Goal: Find specific fact: Find contact information

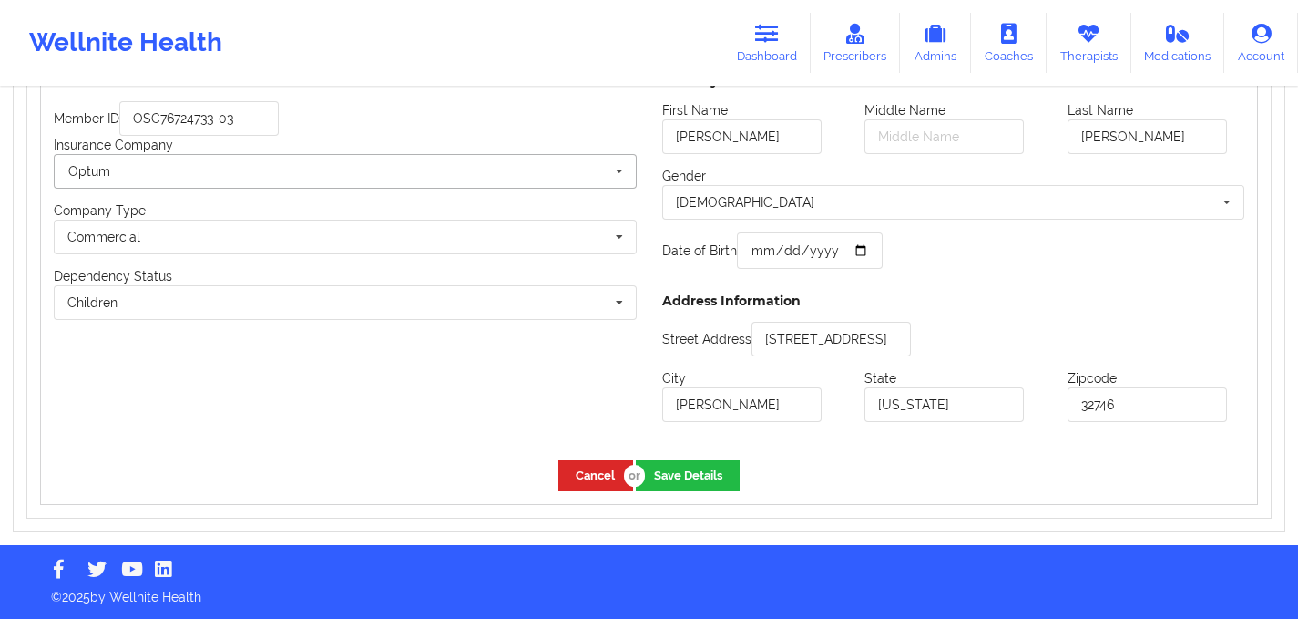
scroll to position [1521, 0]
click at [786, 41] on link "Dashboard" at bounding box center [766, 43] width 87 height 60
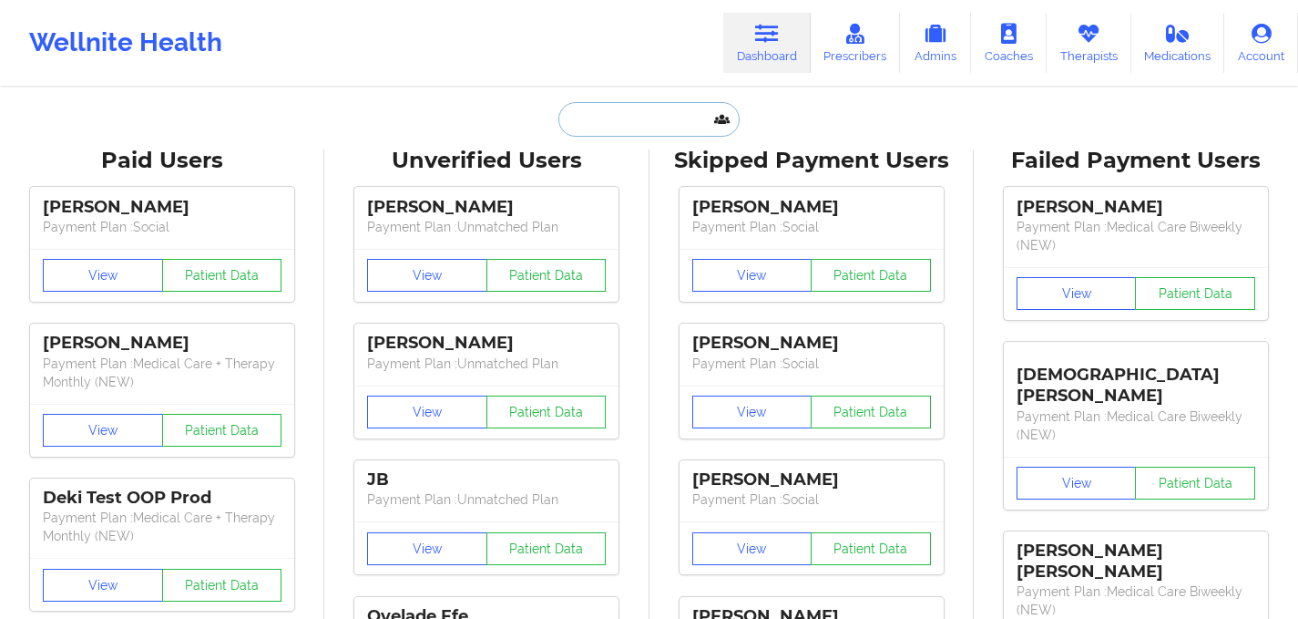
click at [613, 110] on input "text" at bounding box center [648, 119] width 180 height 35
paste input "[EMAIL_ADDRESS][DOMAIN_NAME]"
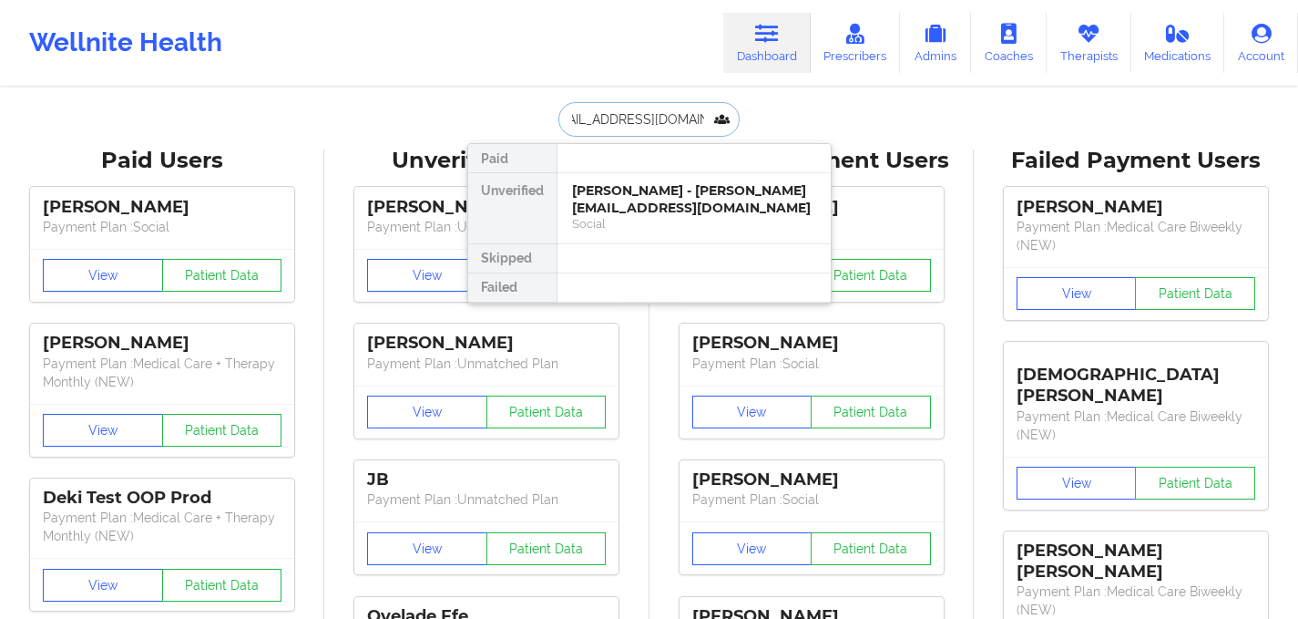
type input "[EMAIL_ADDRESS][DOMAIN_NAME]"
click at [660, 182] on div "[PERSON_NAME] - [EMAIL_ADDRESS][DOMAIN_NAME]" at bounding box center [694, 199] width 244 height 34
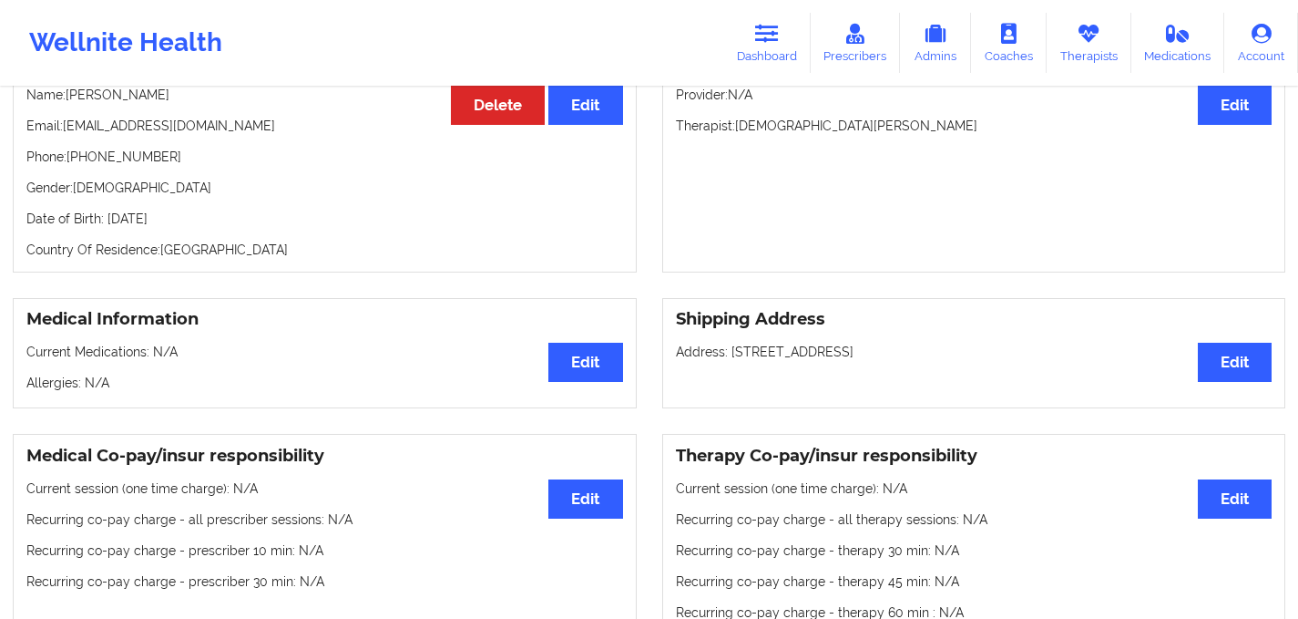
scroll to position [269, 0]
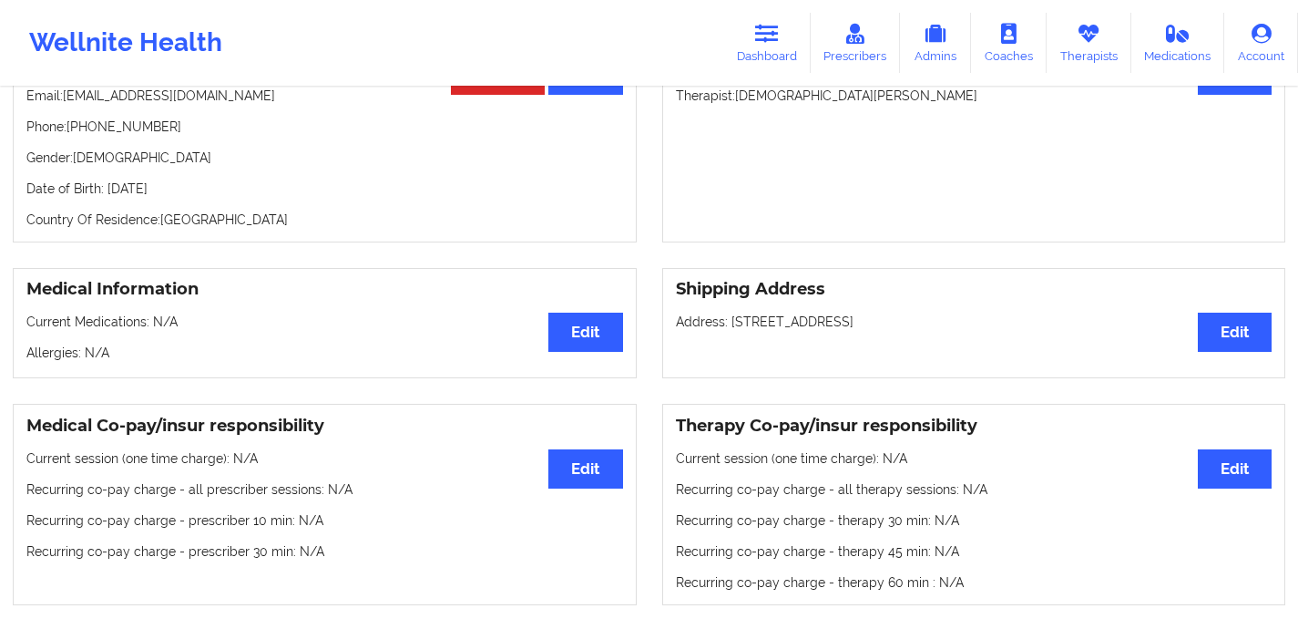
drag, startPoint x: 729, startPoint y: 323, endPoint x: 937, endPoint y: 323, distance: 208.6
click at [937, 323] on p "Address: [STREET_ADDRESS]" at bounding box center [974, 321] width 597 height 18
copy p "[STREET_ADDRESS]"
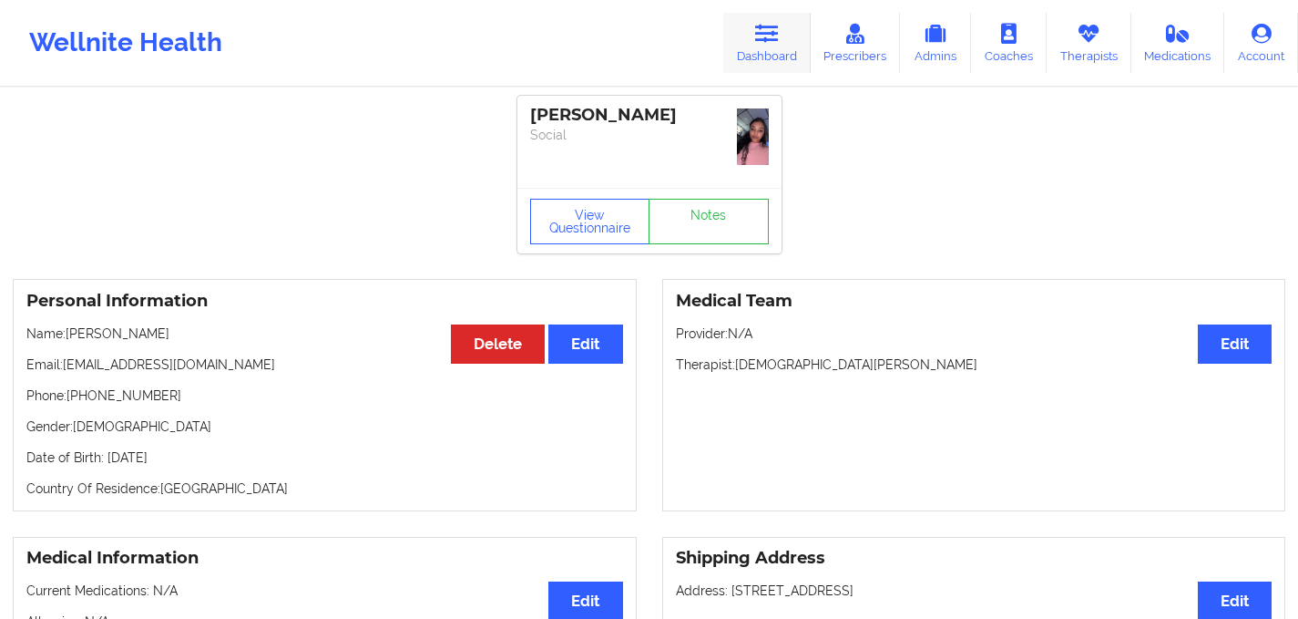
click at [773, 31] on icon at bounding box center [767, 34] width 24 height 20
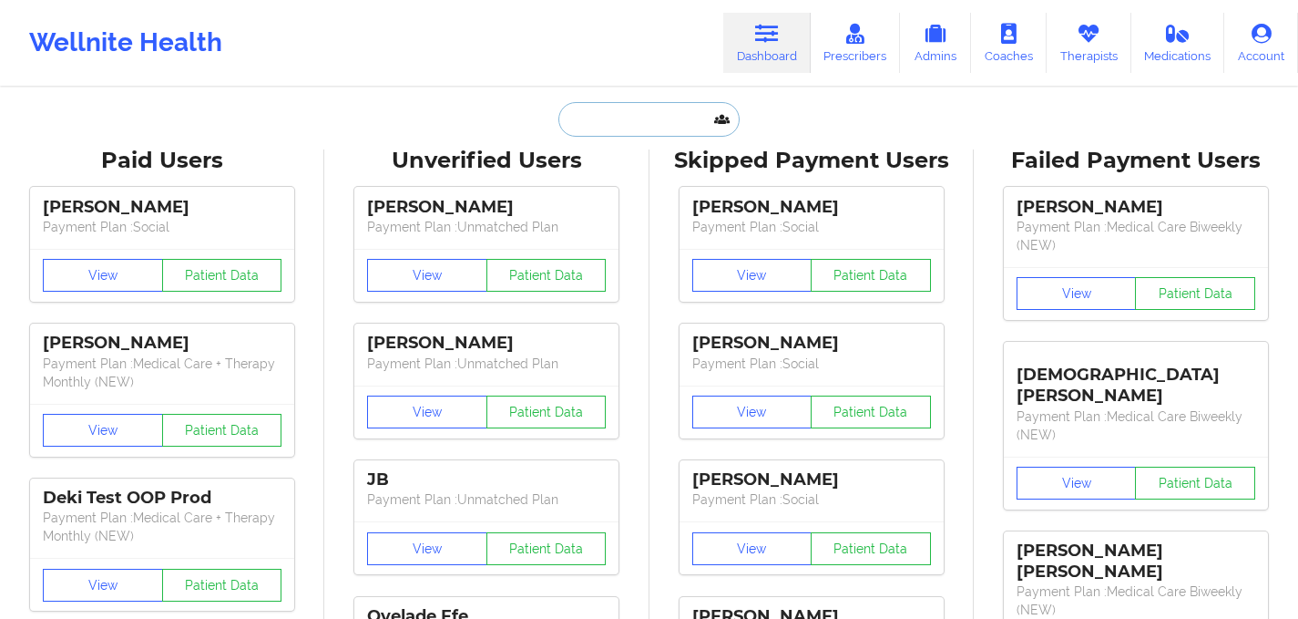
click at [599, 121] on input "text" at bounding box center [648, 119] width 180 height 35
paste input "[EMAIL_ADDRESS][DOMAIN_NAME]"
type input "[EMAIL_ADDRESS][DOMAIN_NAME]"
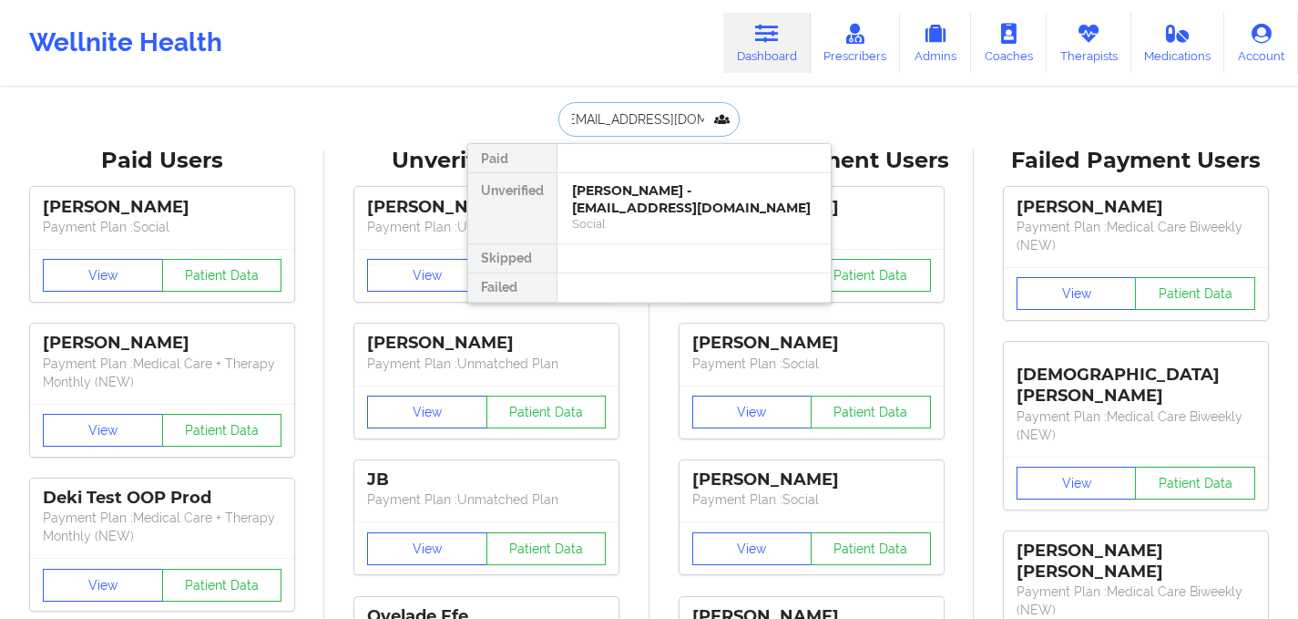
click at [640, 188] on div "[PERSON_NAME] - [EMAIL_ADDRESS][DOMAIN_NAME]" at bounding box center [694, 199] width 244 height 34
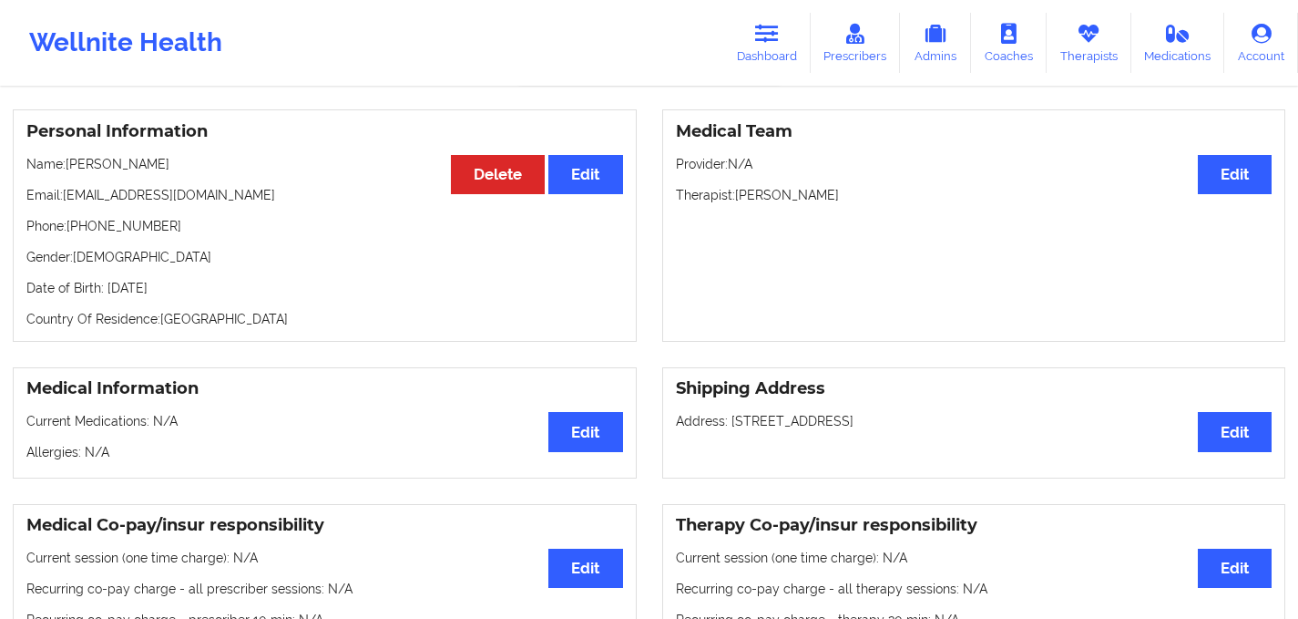
scroll to position [160, 0]
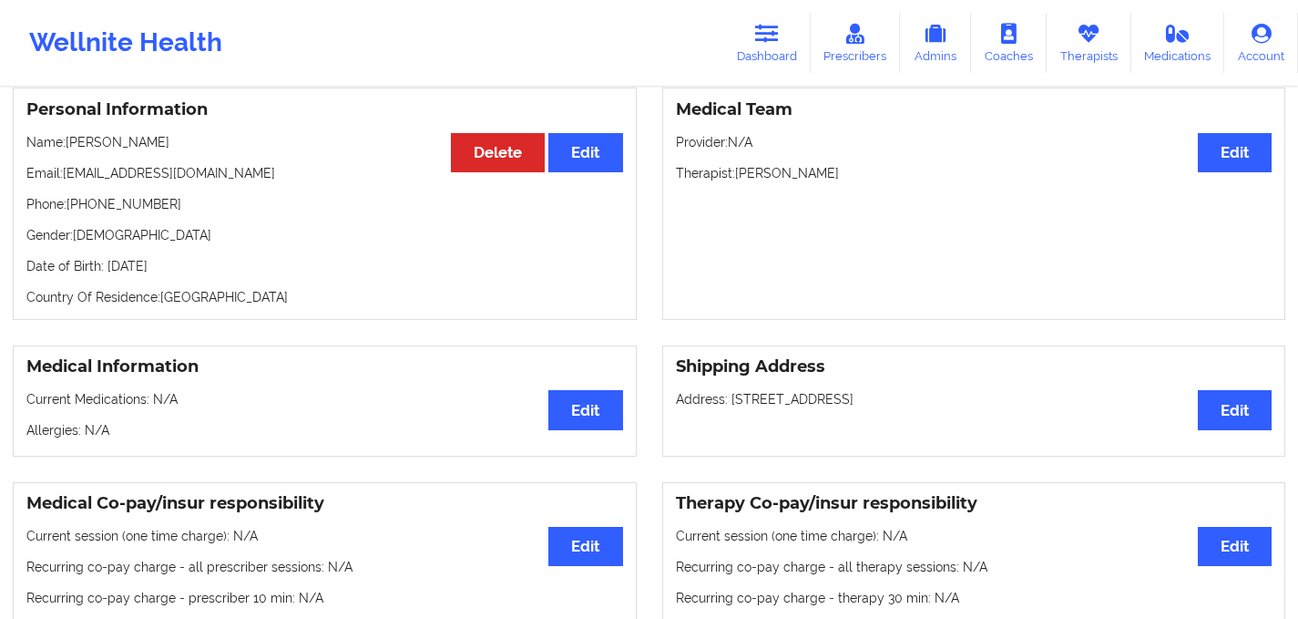
drag, startPoint x: 731, startPoint y: 405, endPoint x: 1030, endPoint y: 400, distance: 298.9
click at [1030, 400] on p "Address: [STREET_ADDRESS]" at bounding box center [974, 399] width 597 height 18
copy p "[STREET_ADDRESS]"
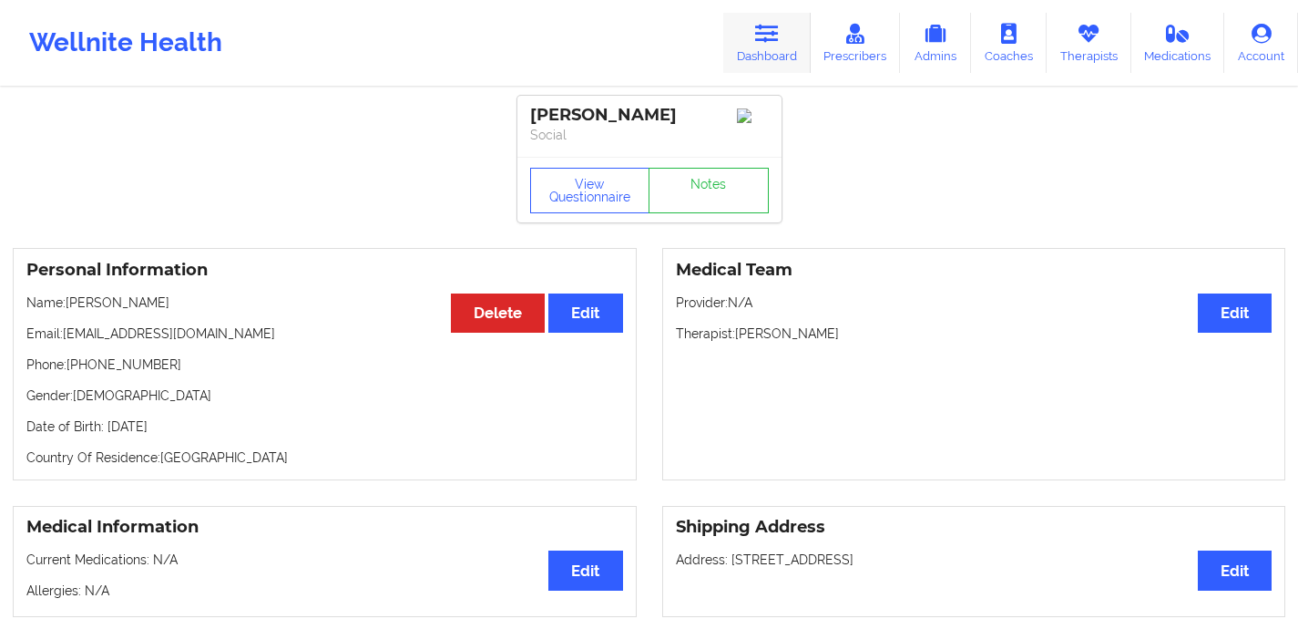
click at [766, 40] on icon at bounding box center [767, 34] width 24 height 20
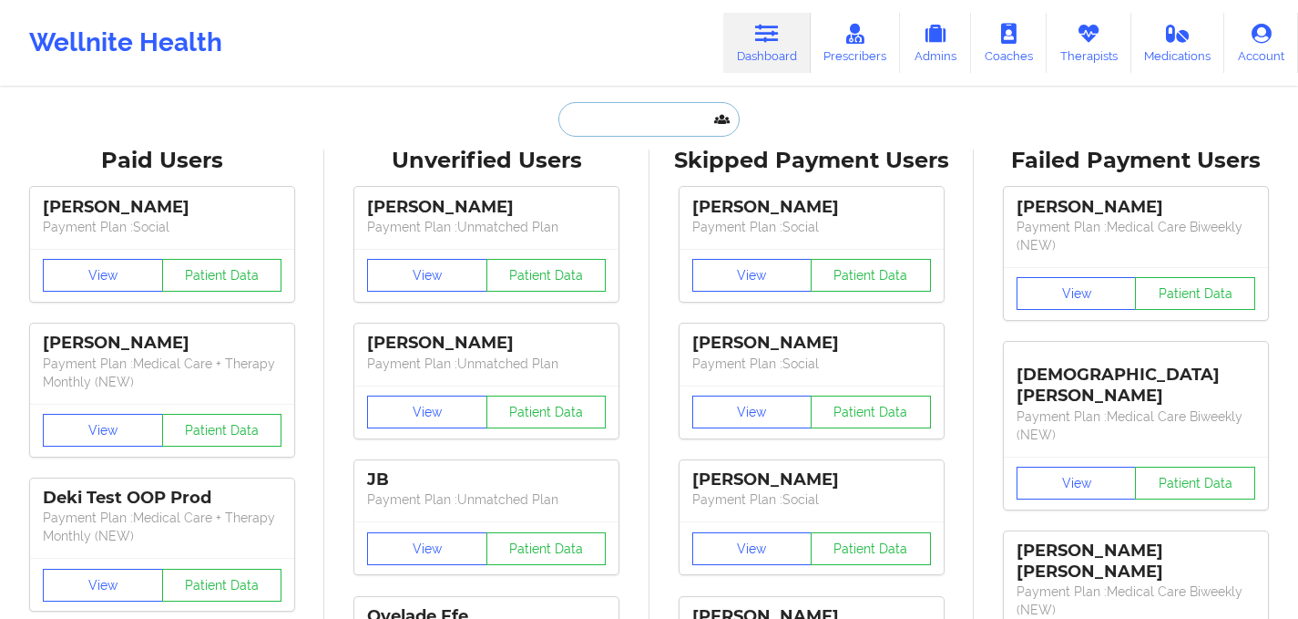
click at [579, 128] on input "text" at bounding box center [648, 119] width 180 height 35
paste input "[EMAIL_ADDRESS][DOMAIN_NAME]"
type input "[EMAIL_ADDRESS][DOMAIN_NAME]"
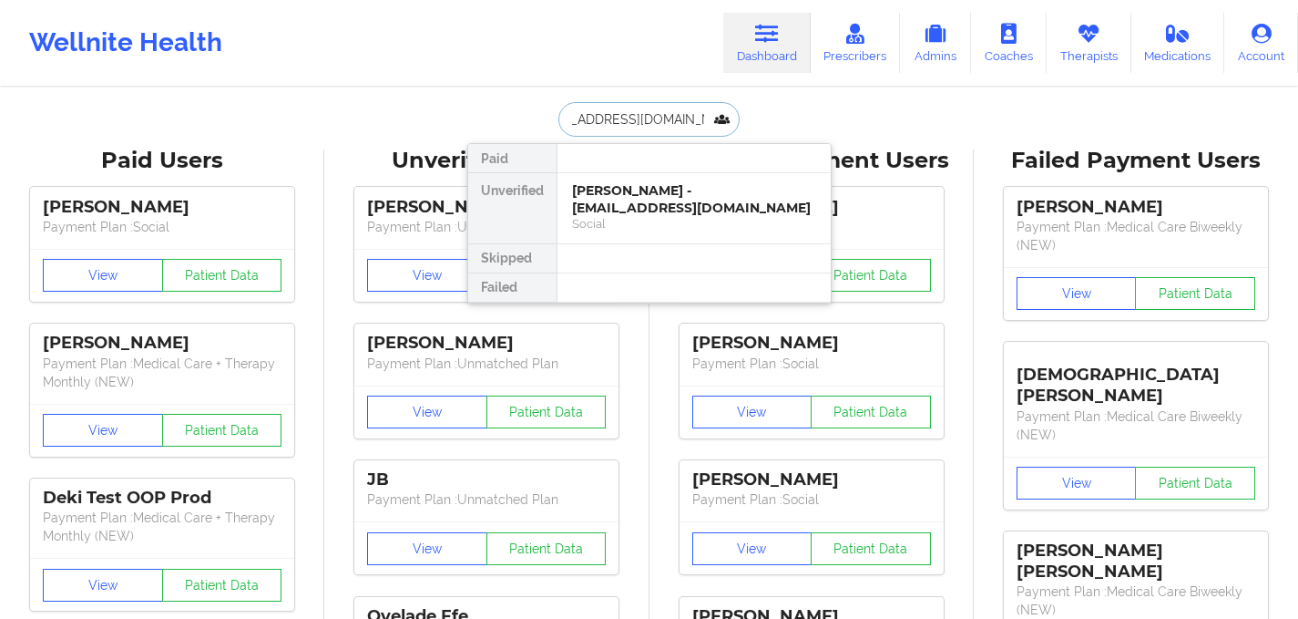
click at [667, 208] on div "[PERSON_NAME] - [EMAIL_ADDRESS][DOMAIN_NAME]" at bounding box center [694, 199] width 244 height 34
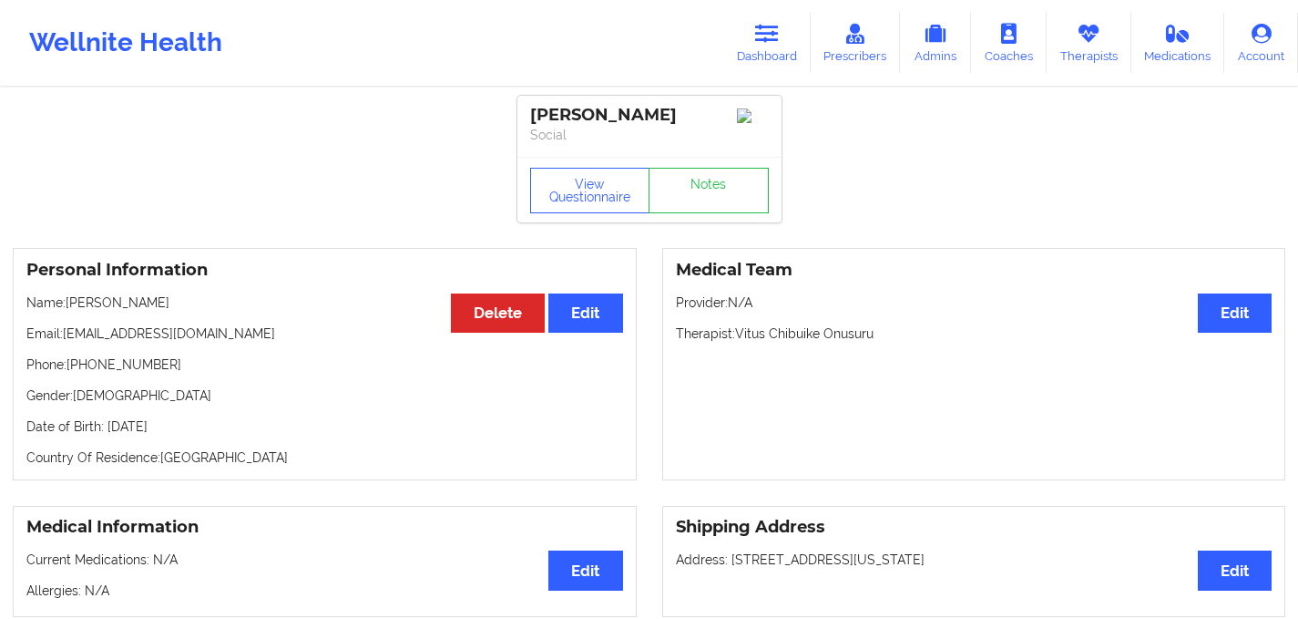
drag, startPoint x: 731, startPoint y: 567, endPoint x: 967, endPoint y: 558, distance: 236.1
click at [967, 558] on p "Address: [STREET_ADDRESS][US_STATE]" at bounding box center [974, 559] width 597 height 18
copy p "[STREET_ADDRESS][US_STATE]"
click at [733, 33] on link "Dashboard" at bounding box center [766, 43] width 87 height 60
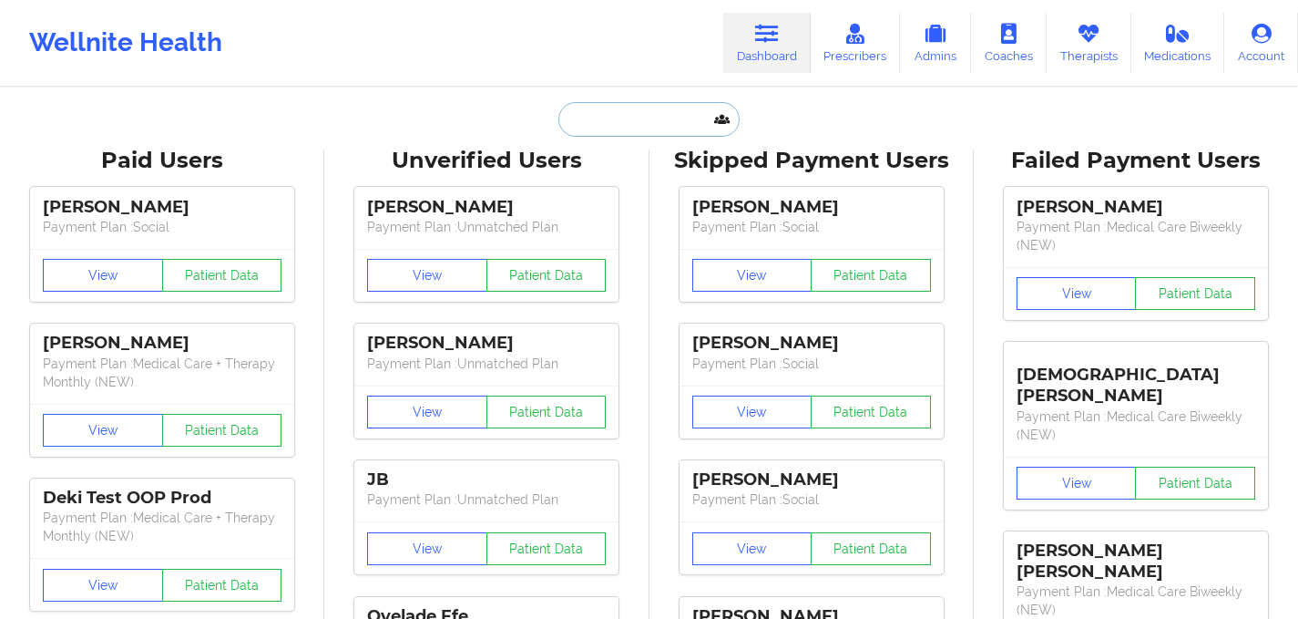
click at [642, 123] on input "text" at bounding box center [648, 119] width 180 height 35
paste input "[EMAIL_ADDRESS][DOMAIN_NAME]"
type input "[EMAIL_ADDRESS][DOMAIN_NAME]"
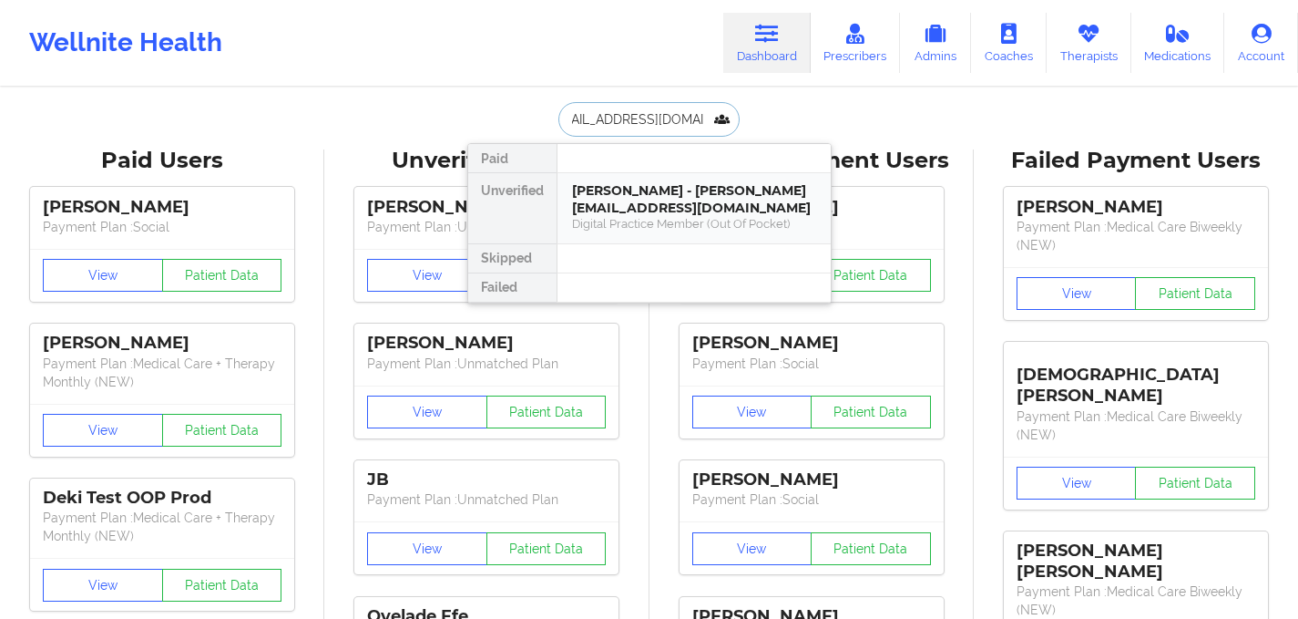
click at [665, 226] on div "Digital Practice Member (Out Of Pocket)" at bounding box center [694, 223] width 244 height 15
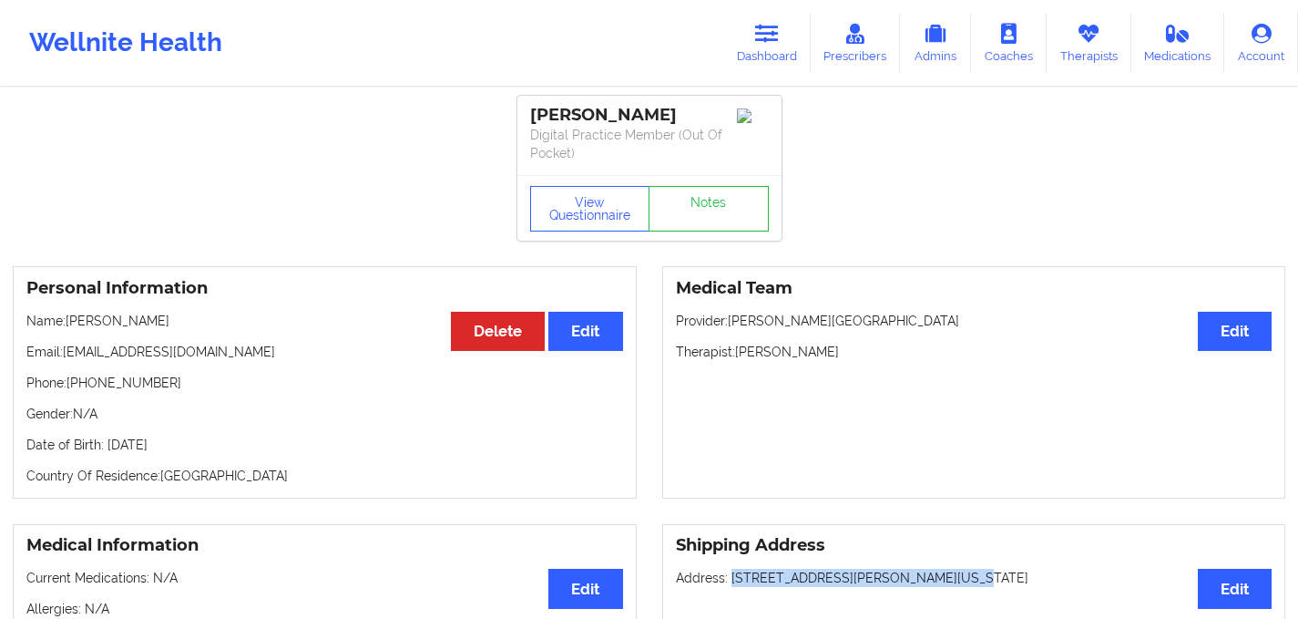
drag, startPoint x: 729, startPoint y: 582, endPoint x: 989, endPoint y: 576, distance: 260.6
click at [989, 576] on p "Address: [STREET_ADDRESS][PERSON_NAME][US_STATE]" at bounding box center [974, 578] width 597 height 18
copy p "[STREET_ADDRESS][PERSON_NAME][US_STATE]"
click at [756, 37] on link "Dashboard" at bounding box center [766, 43] width 87 height 60
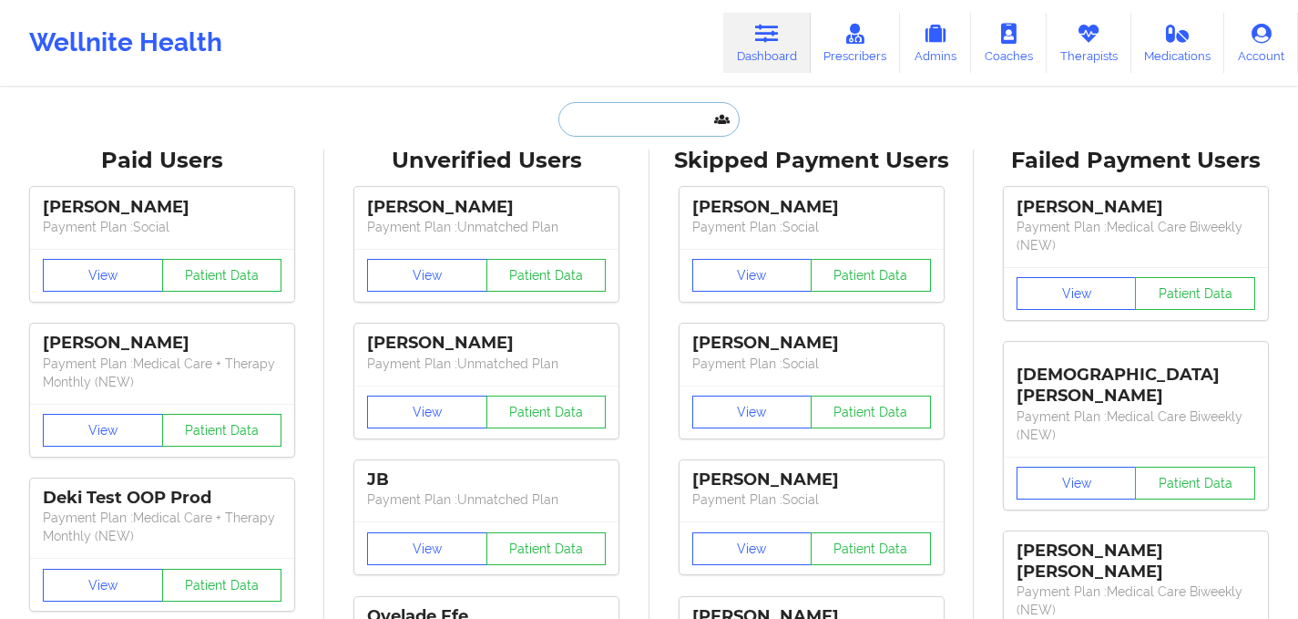
click at [601, 135] on input "text" at bounding box center [648, 119] width 180 height 35
paste input "[EMAIL_ADDRESS][DOMAIN_NAME]"
type input "[EMAIL_ADDRESS][DOMAIN_NAME]"
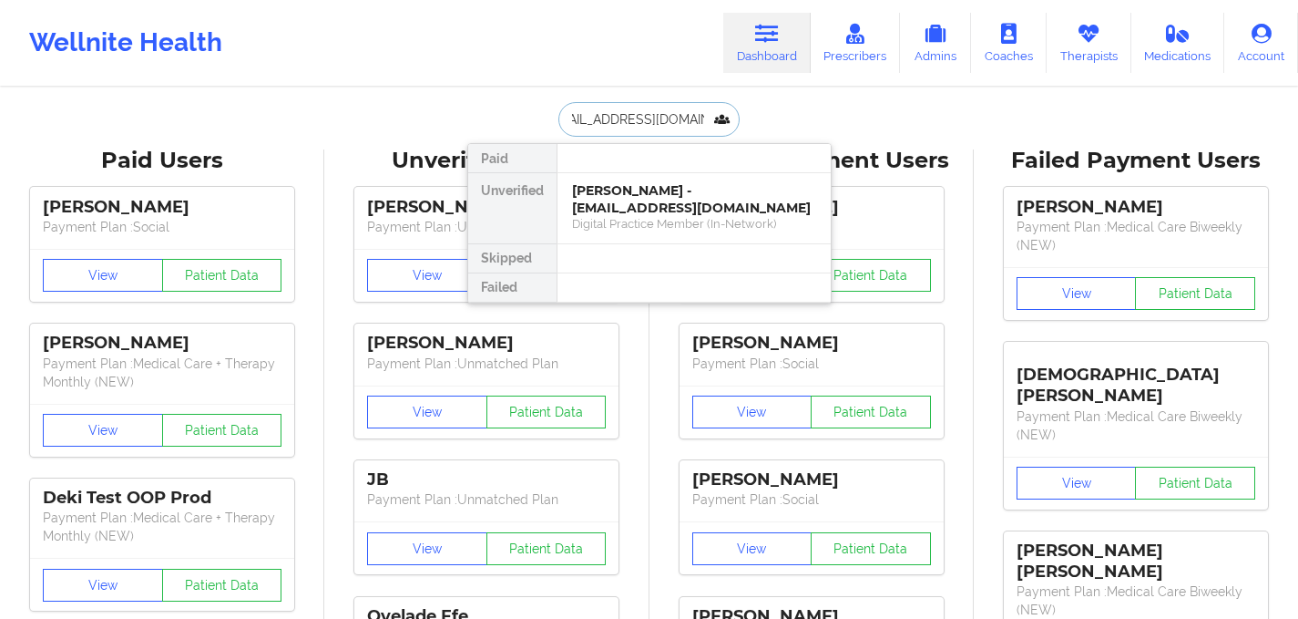
click at [634, 204] on div "[PERSON_NAME] - [EMAIL_ADDRESS][DOMAIN_NAME]" at bounding box center [694, 199] width 244 height 34
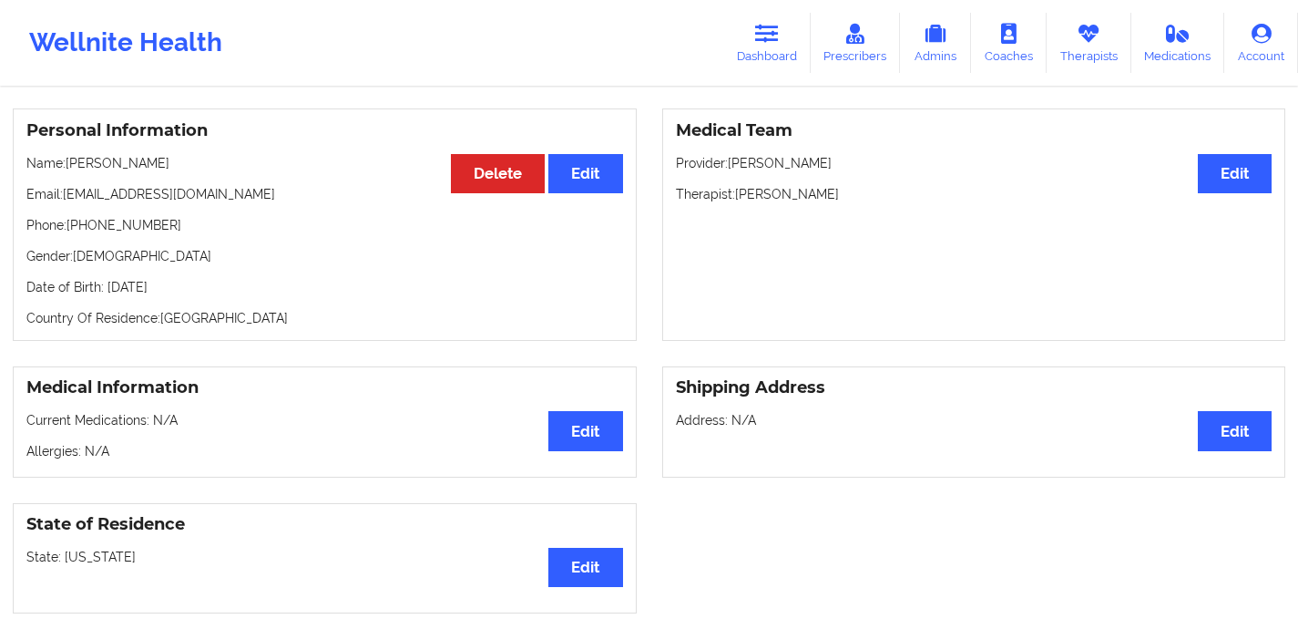
scroll to position [156, 0]
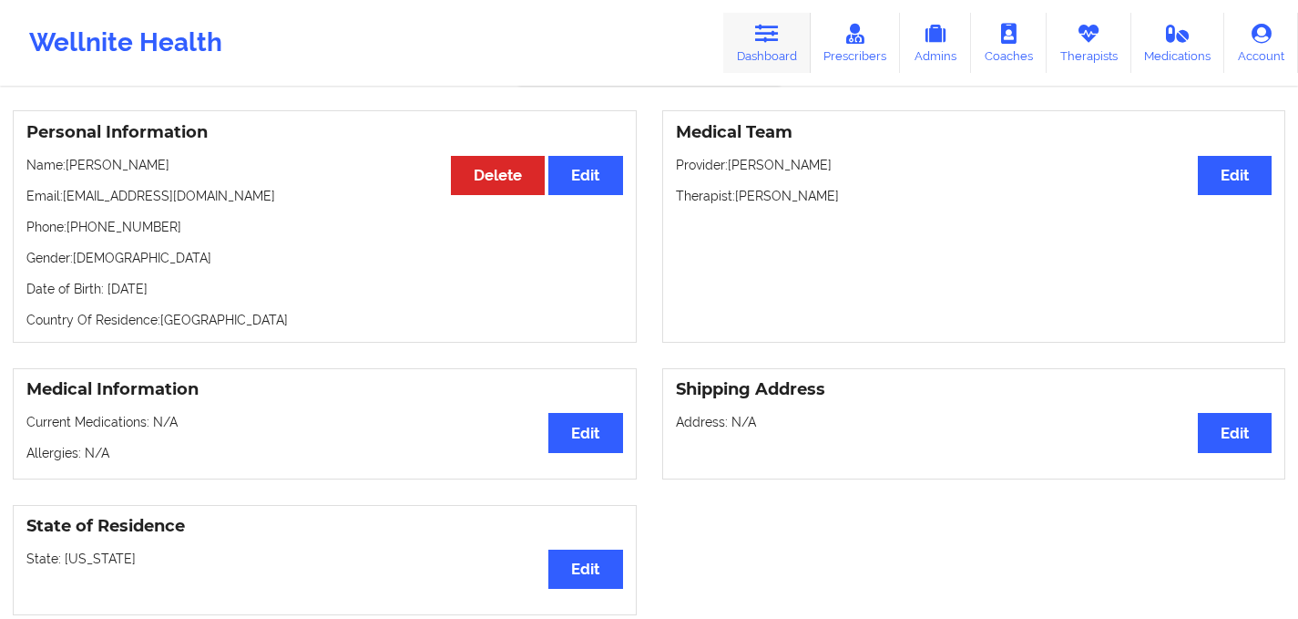
click at [743, 66] on link "Dashboard" at bounding box center [766, 43] width 87 height 60
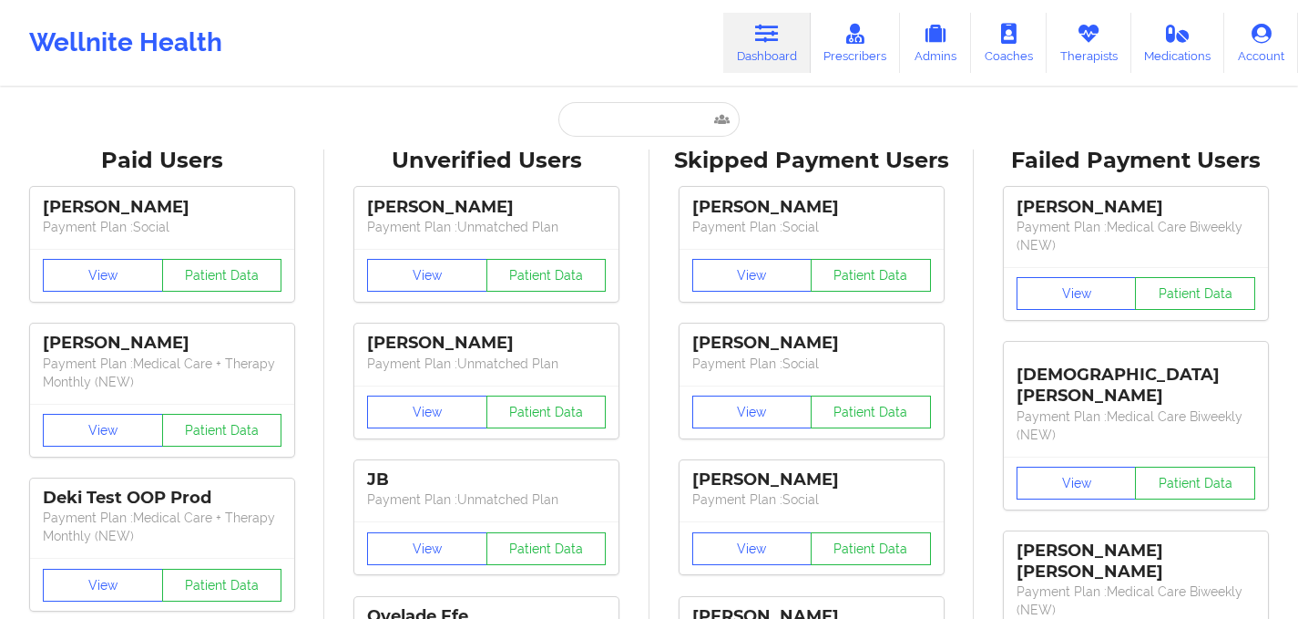
click at [576, 148] on div "Unverified Users" at bounding box center [486, 161] width 299 height 28
click at [586, 125] on input "text" at bounding box center [648, 119] width 180 height 35
paste input "[PERSON_NAME][EMAIL_ADDRESS][DOMAIN_NAME]"
type input "[PERSON_NAME][EMAIL_ADDRESS][DOMAIN_NAME]"
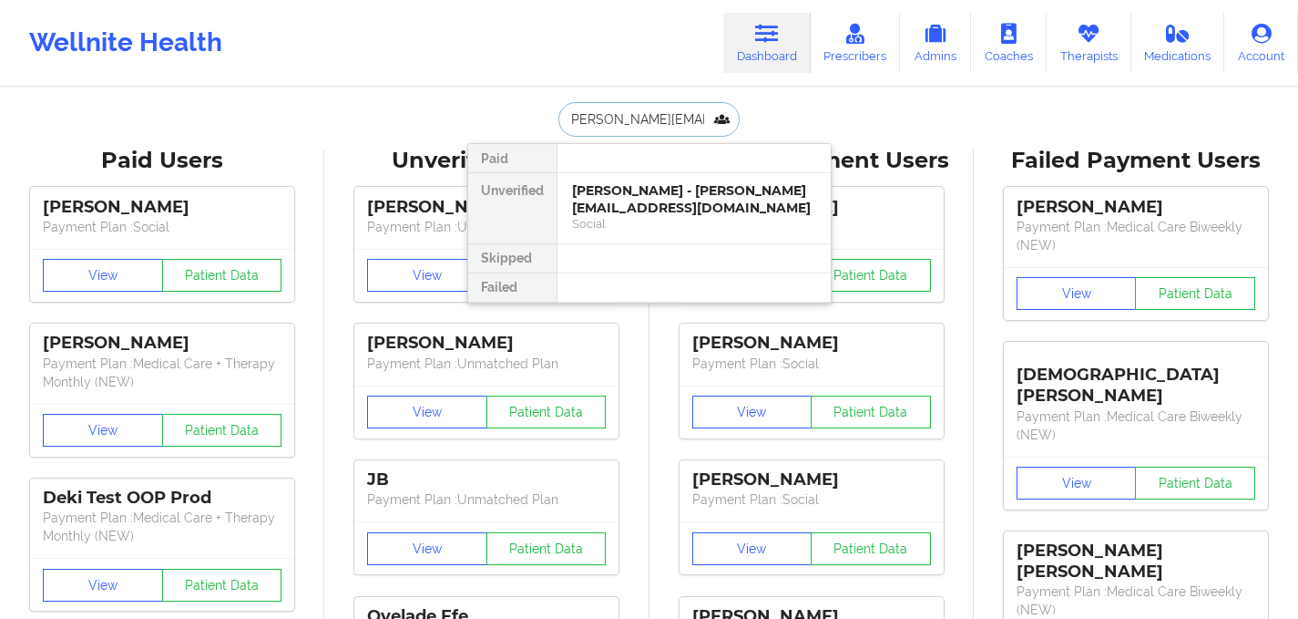
click at [650, 208] on div "[PERSON_NAME] - [PERSON_NAME][EMAIL_ADDRESS][DOMAIN_NAME]" at bounding box center [694, 199] width 244 height 34
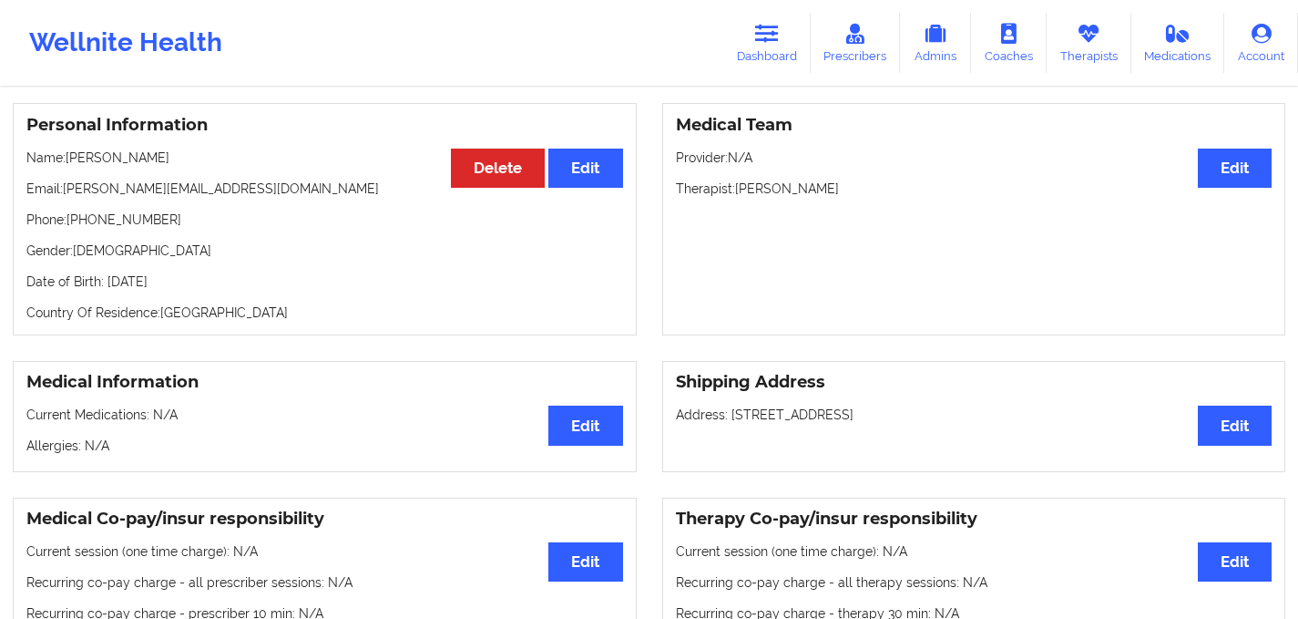
scroll to position [167, 0]
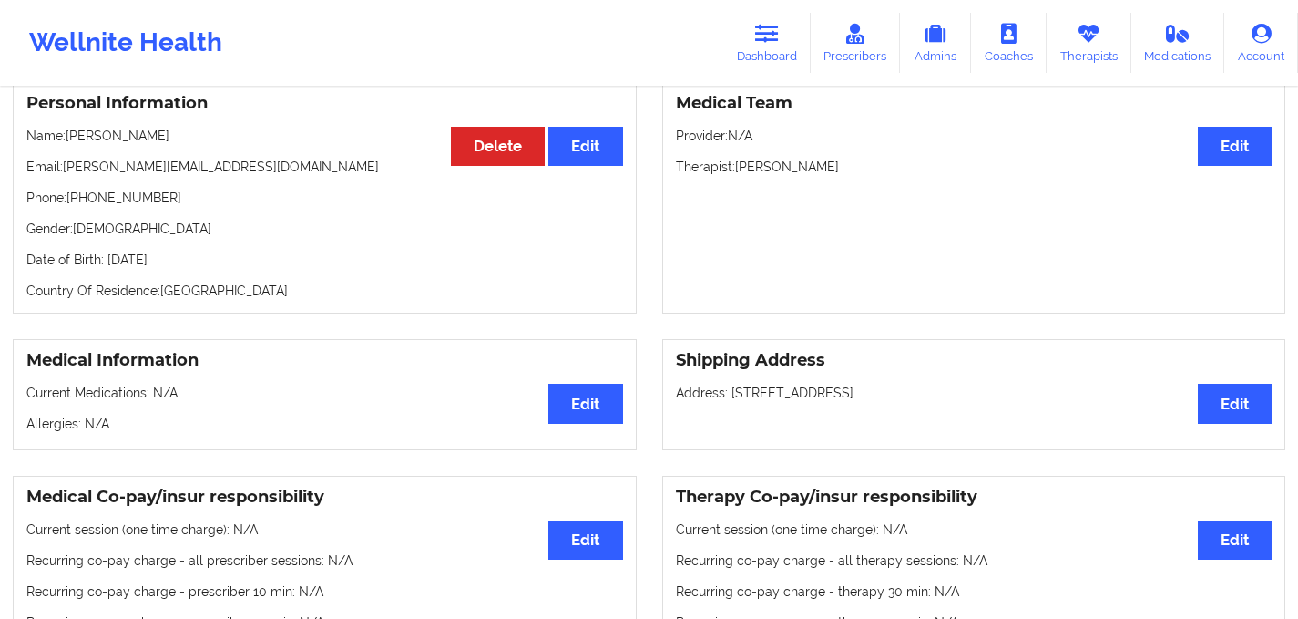
drag, startPoint x: 732, startPoint y: 403, endPoint x: 990, endPoint y: 415, distance: 259.0
click at [990, 415] on div "Shipping Address Edit Address: [STREET_ADDRESS]" at bounding box center [974, 394] width 624 height 111
copy p "[STREET_ADDRESS]"
click at [763, 29] on icon at bounding box center [767, 34] width 24 height 20
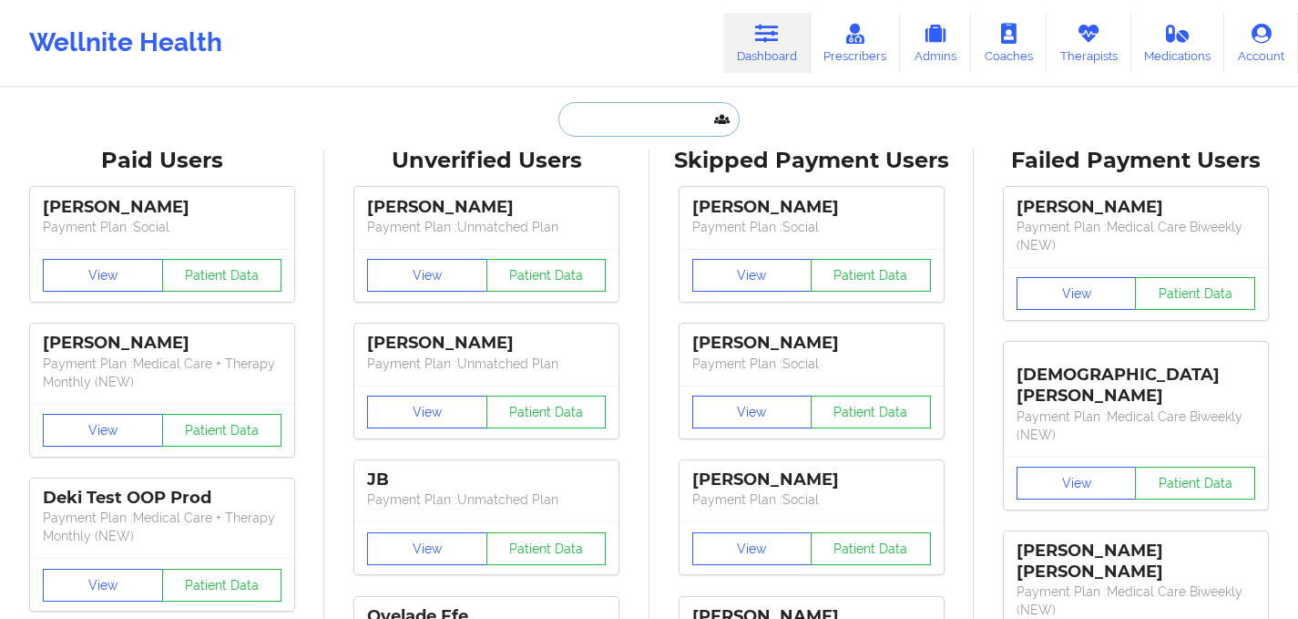
click at [601, 111] on input "text" at bounding box center [648, 119] width 180 height 35
paste input "[EMAIL_ADDRESS][DOMAIN_NAME]"
type input "[EMAIL_ADDRESS][DOMAIN_NAME]"
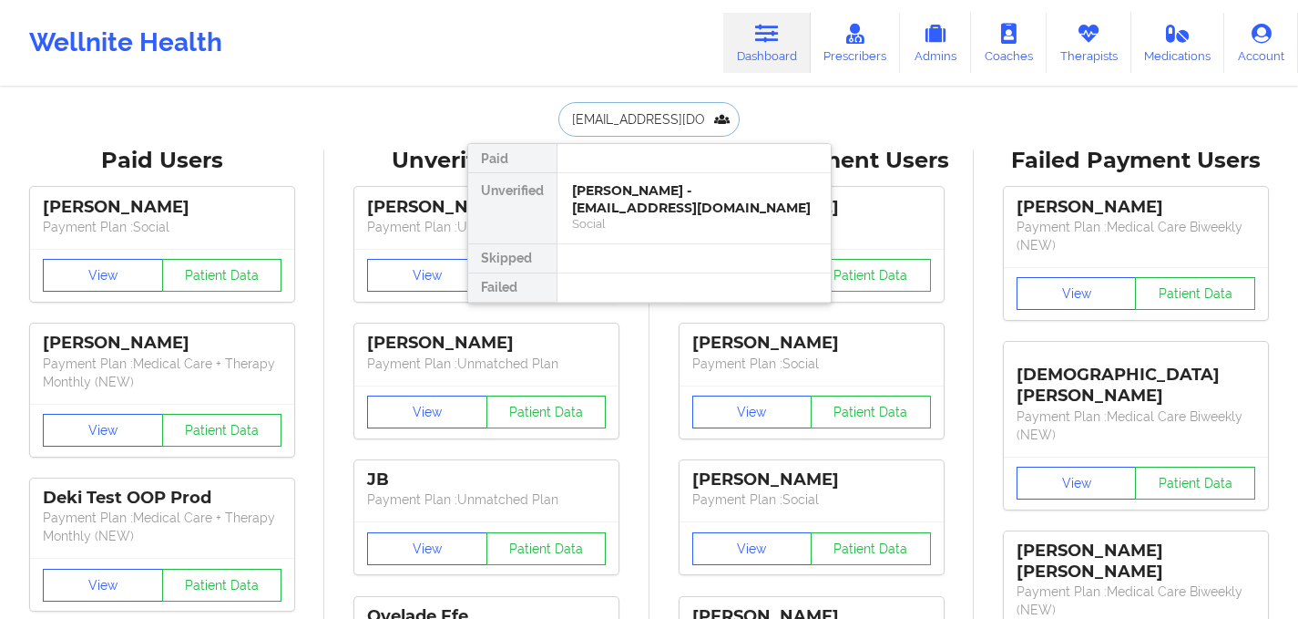
click at [644, 186] on div "[PERSON_NAME] - [EMAIL_ADDRESS][DOMAIN_NAME]" at bounding box center [694, 199] width 244 height 34
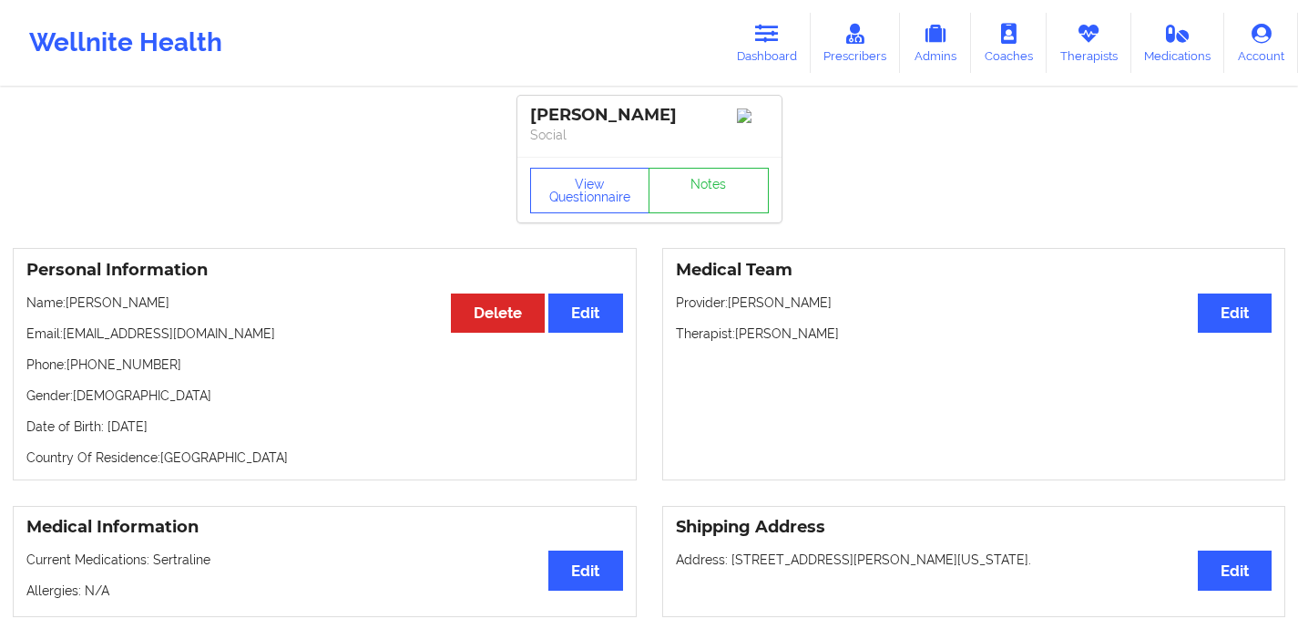
drag, startPoint x: 729, startPoint y: 569, endPoint x: 1070, endPoint y: 566, distance: 341.7
click at [1070, 566] on p "Address: [STREET_ADDRESS][PERSON_NAME][PERSON_NAME][US_STATE]." at bounding box center [974, 559] width 597 height 18
copy p "[STREET_ADDRESS][PERSON_NAME][US_STATE]."
click at [775, 54] on link "Dashboard" at bounding box center [766, 43] width 87 height 60
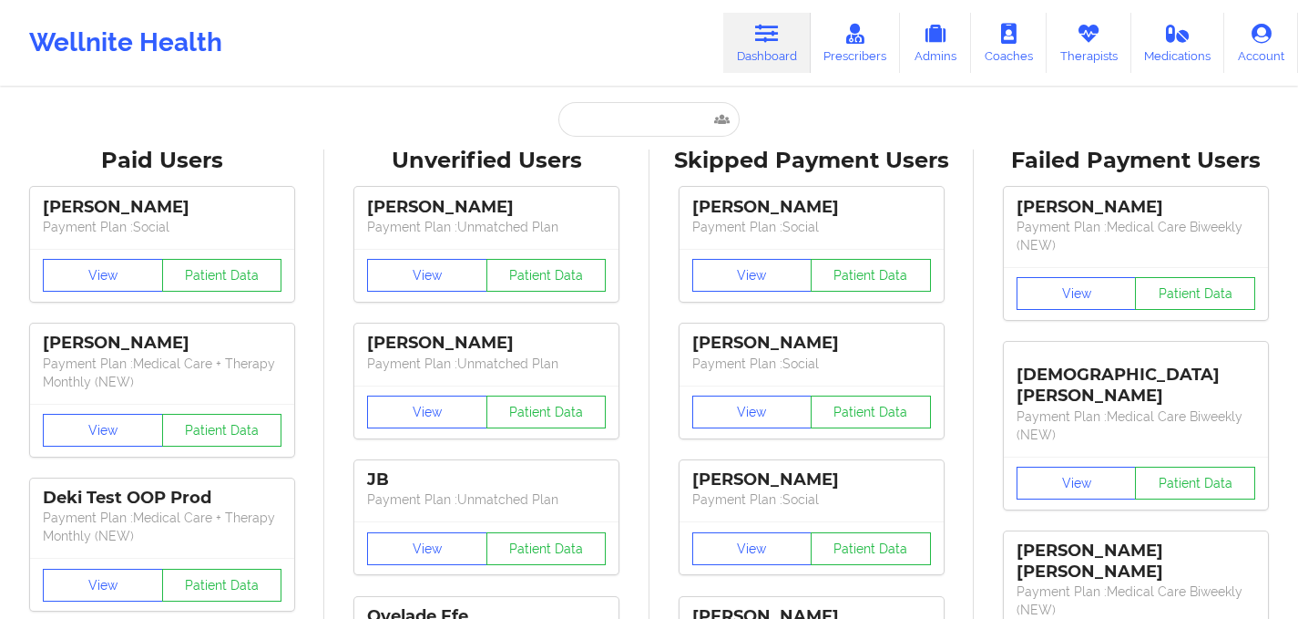
click at [577, 135] on input "text" at bounding box center [648, 119] width 180 height 35
paste input "[PERSON_NAME]"
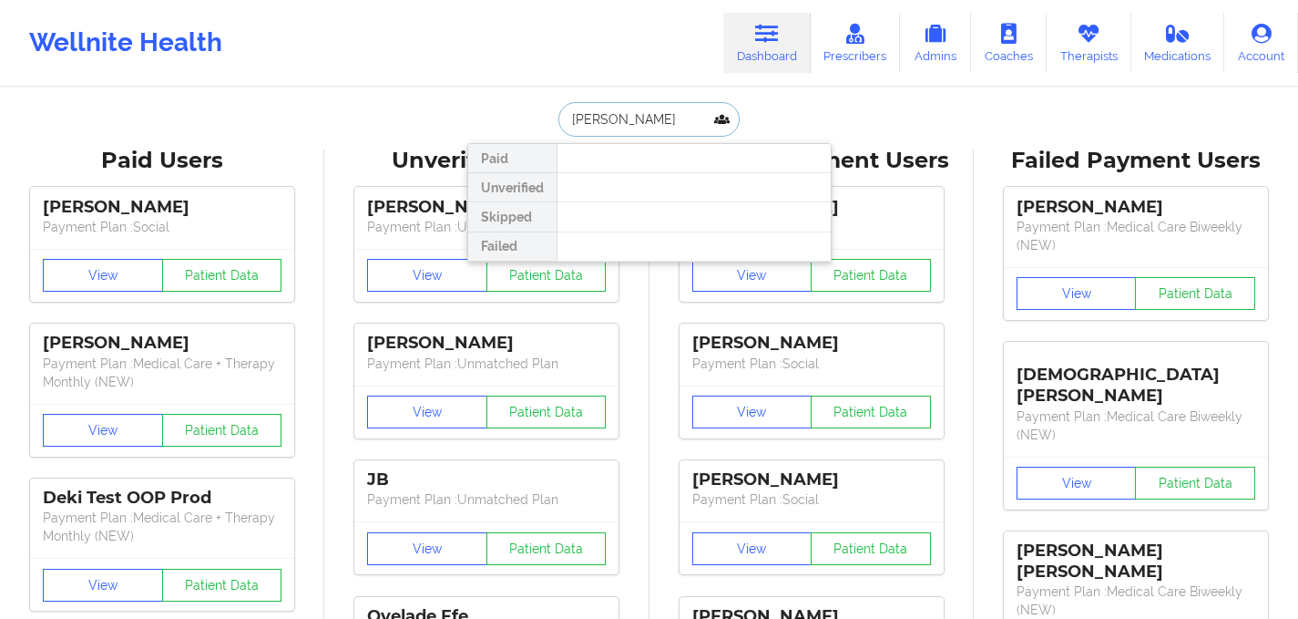
click at [624, 120] on input "[PERSON_NAME]" at bounding box center [648, 119] width 180 height 35
click at [656, 127] on input "[PERSON_NAME]" at bounding box center [648, 119] width 180 height 35
type input "[PERSON_NAME]"
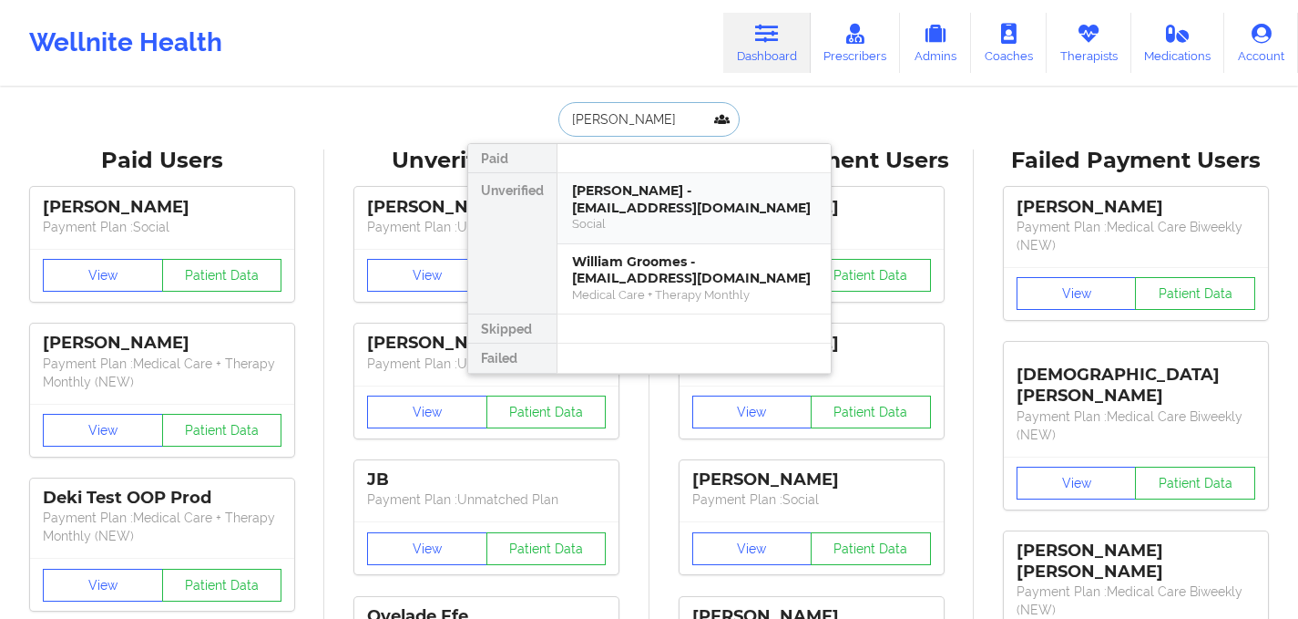
click at [659, 203] on div "[PERSON_NAME] - [EMAIL_ADDRESS][DOMAIN_NAME]" at bounding box center [694, 199] width 244 height 34
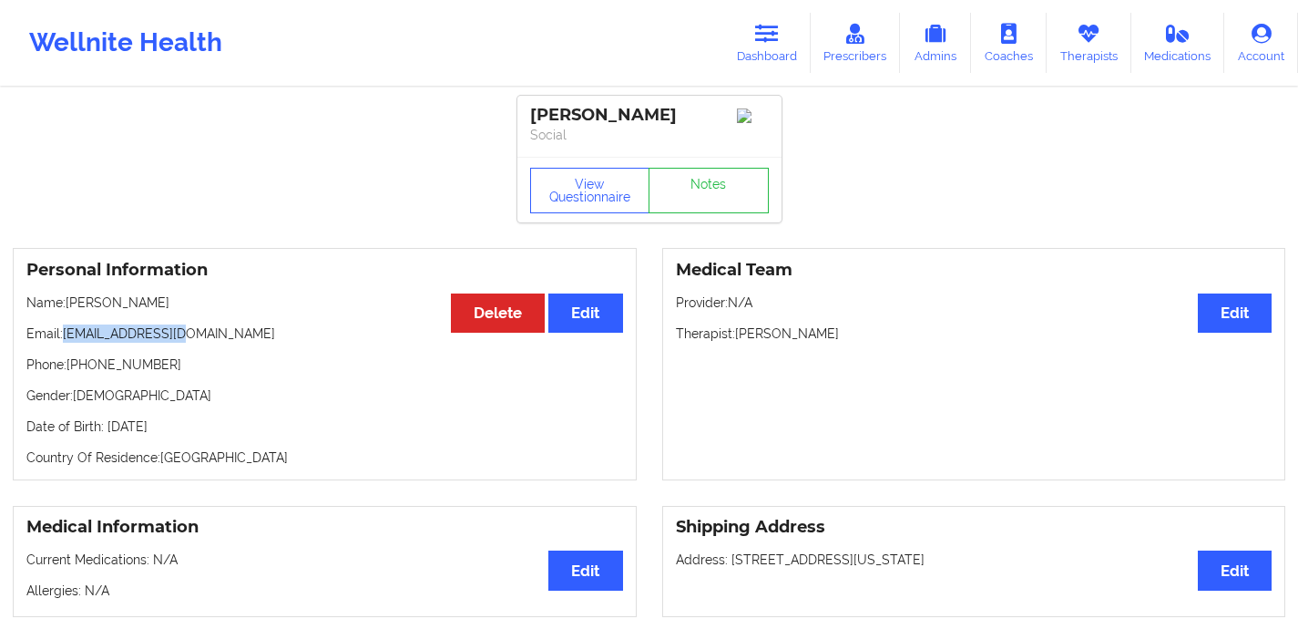
drag, startPoint x: 200, startPoint y: 340, endPoint x: 64, endPoint y: 340, distance: 136.7
click at [64, 340] on p "Email: [EMAIL_ADDRESS][DOMAIN_NAME]" at bounding box center [324, 333] width 597 height 18
copy p "[EMAIL_ADDRESS][DOMAIN_NAME]"
drag, startPoint x: 180, startPoint y: 371, endPoint x: 67, endPoint y: 370, distance: 113.0
click at [67, 370] on p "Phone: [PHONE_NUMBER]" at bounding box center [324, 364] width 597 height 18
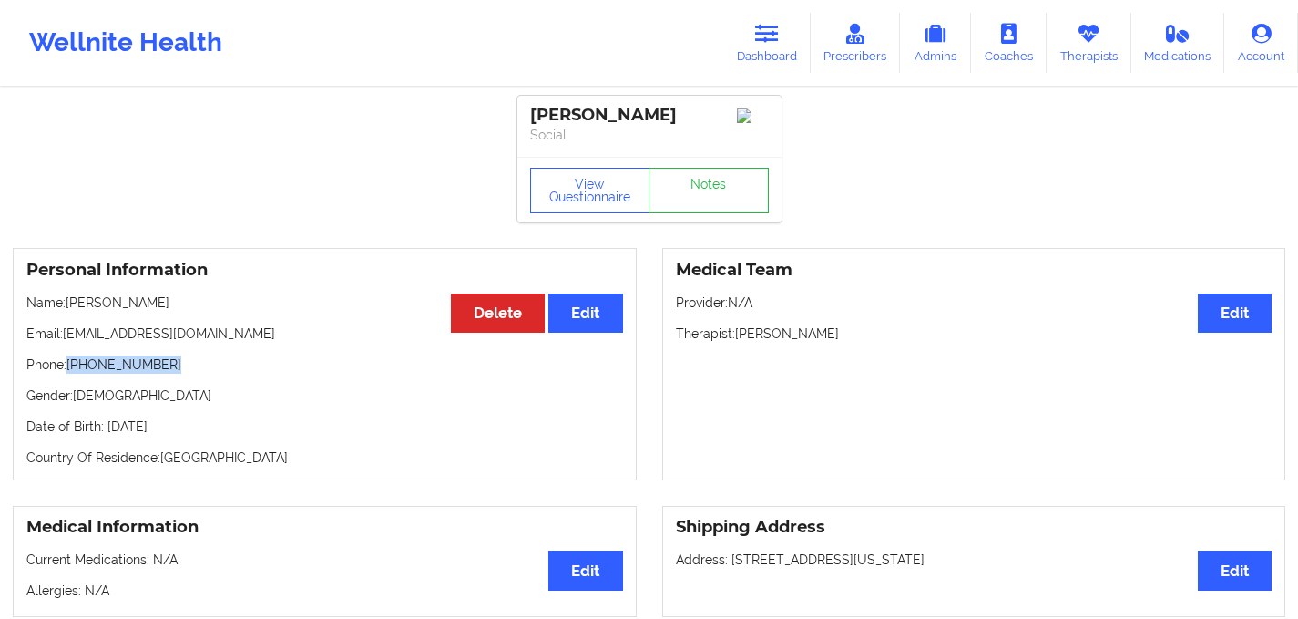
copy p "[PHONE_NUMBER]"
drag, startPoint x: 731, startPoint y: 569, endPoint x: 1010, endPoint y: 566, distance: 279.7
click at [1010, 566] on p "Address: [STREET_ADDRESS][US_STATE]" at bounding box center [974, 559] width 597 height 18
copy p "[STREET_ADDRESS][US_STATE]"
click at [773, 56] on link "Dashboard" at bounding box center [766, 43] width 87 height 60
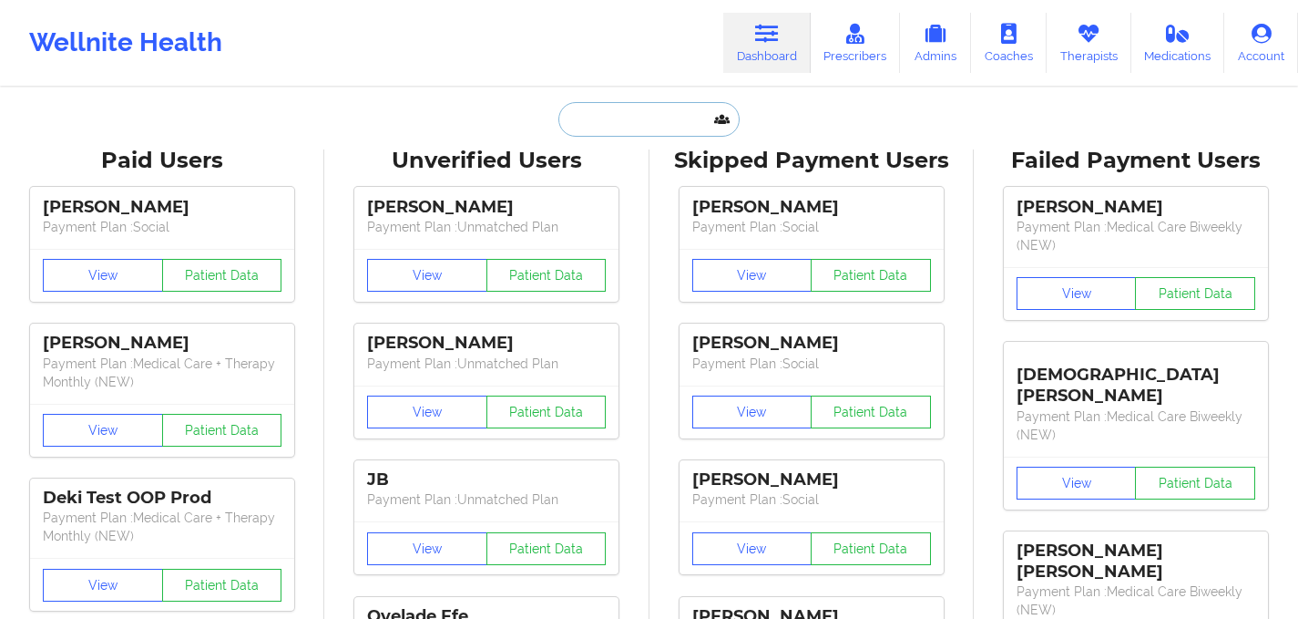
click at [639, 110] on input "text" at bounding box center [648, 119] width 180 height 35
paste input "[PERSON_NAME]"
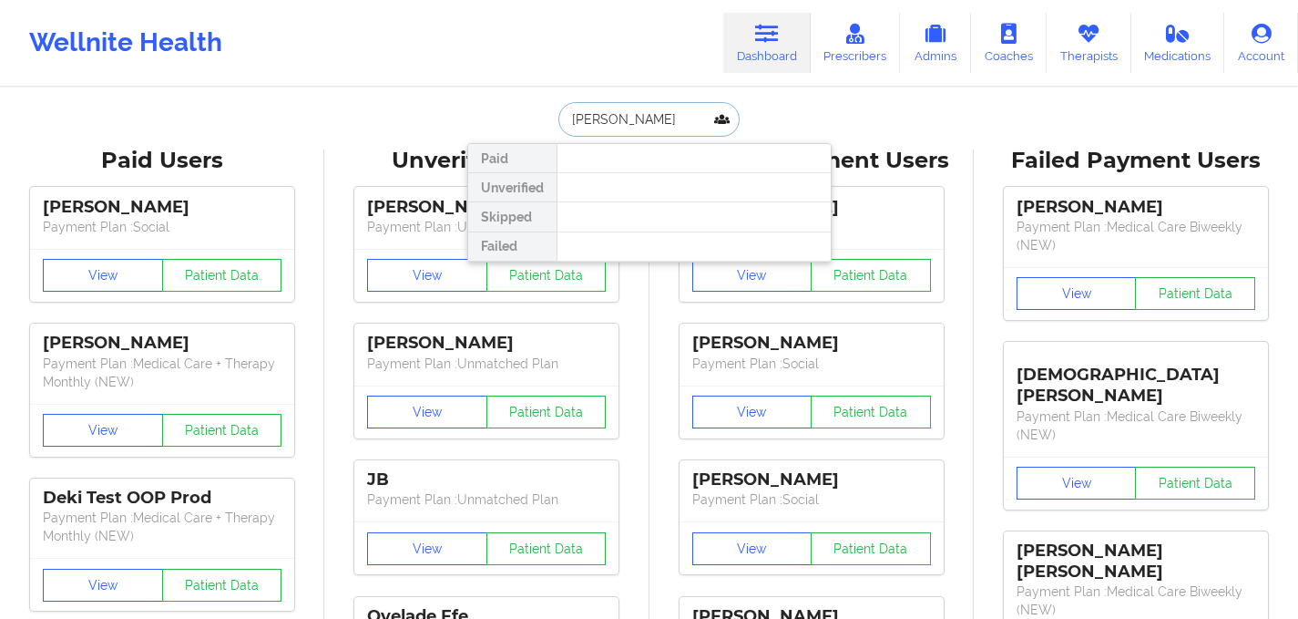
click at [623, 120] on input "[PERSON_NAME]" at bounding box center [648, 119] width 180 height 35
type input "[PERSON_NAME]"
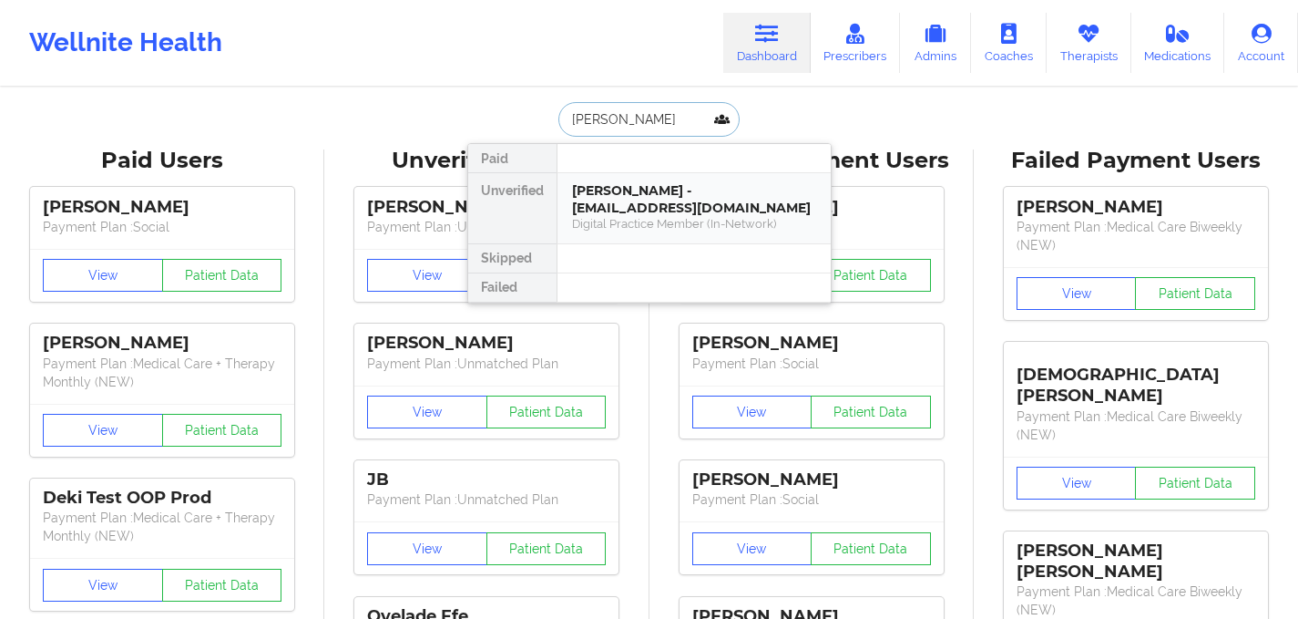
click at [625, 204] on div "[PERSON_NAME] - [EMAIL_ADDRESS][DOMAIN_NAME]" at bounding box center [694, 199] width 244 height 34
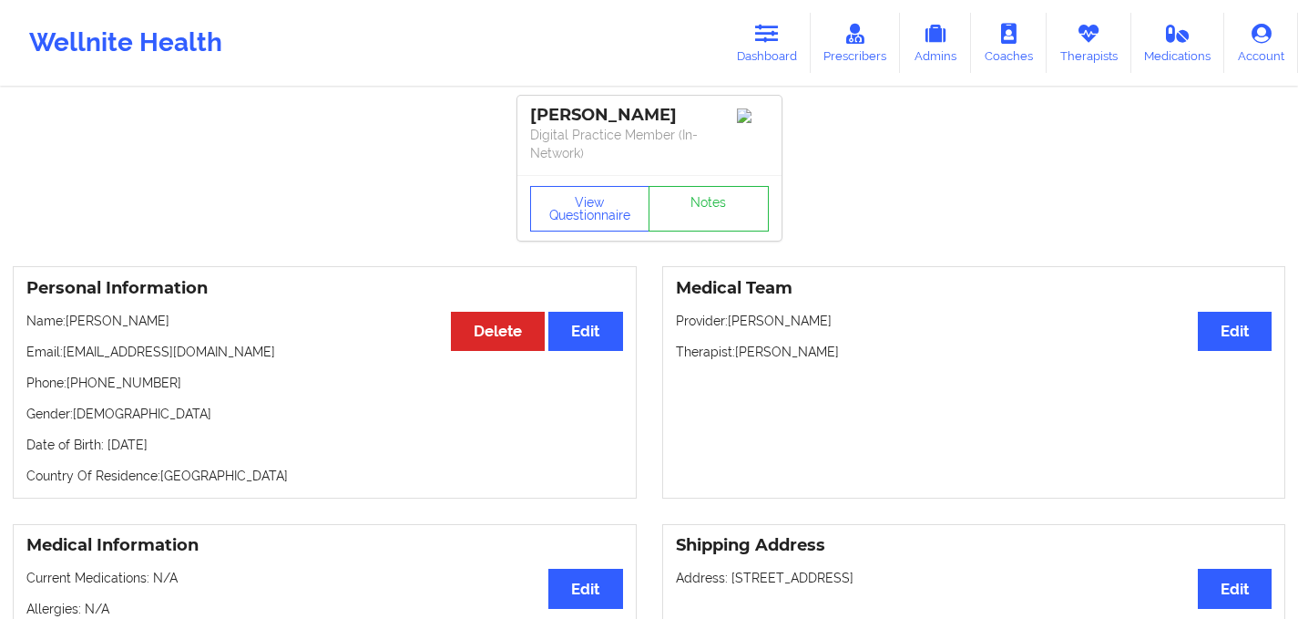
drag, startPoint x: 729, startPoint y: 580, endPoint x: 992, endPoint y: 581, distance: 263.3
click at [992, 581] on p "Address: [STREET_ADDRESS]" at bounding box center [974, 578] width 597 height 18
copy p "[STREET_ADDRESS]"
